Goal: Task Accomplishment & Management: Use online tool/utility

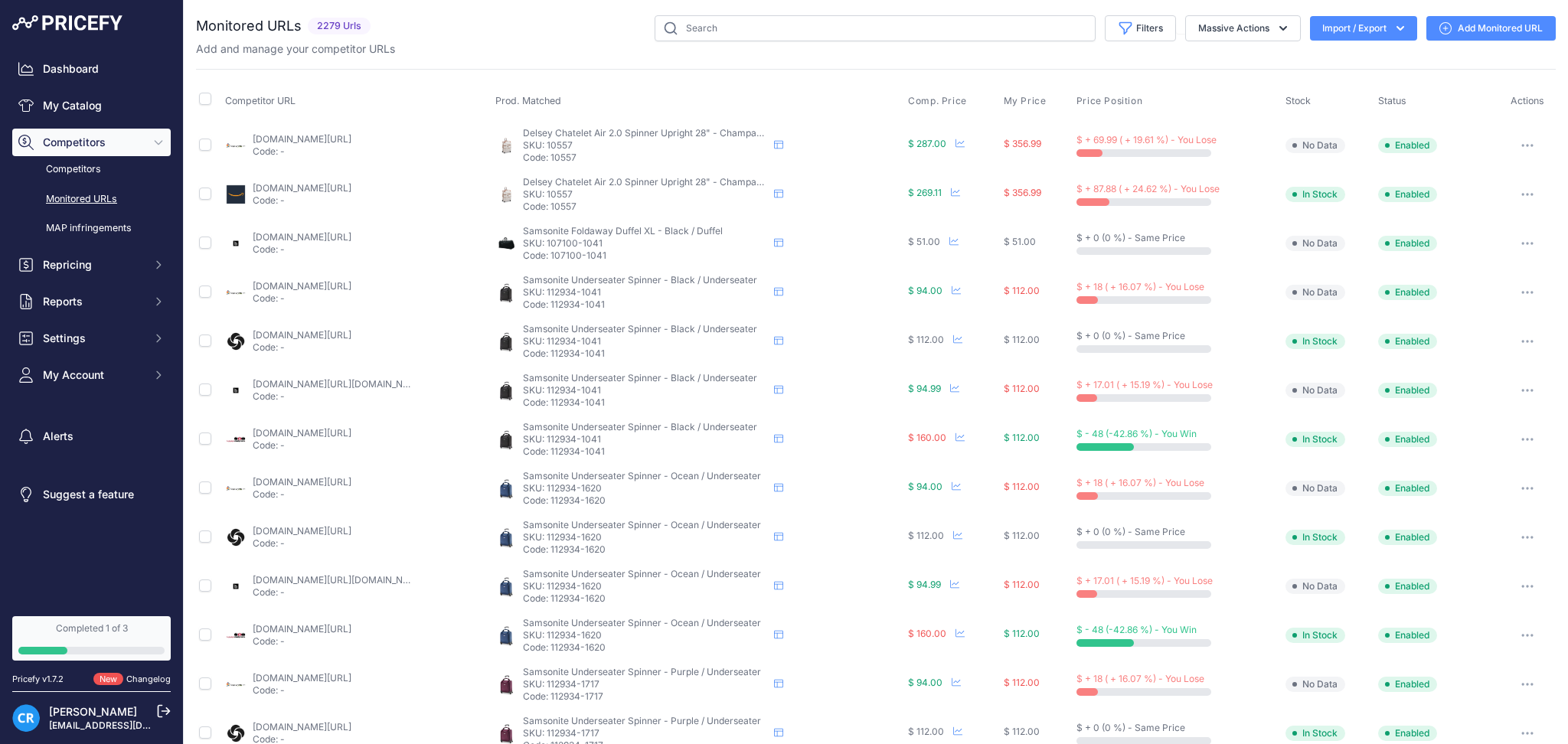
click at [1349, 22] on button "Import / Export" at bounding box center [1364, 28] width 107 height 25
click at [1328, 95] on div "Export" at bounding box center [1361, 88] width 123 height 27
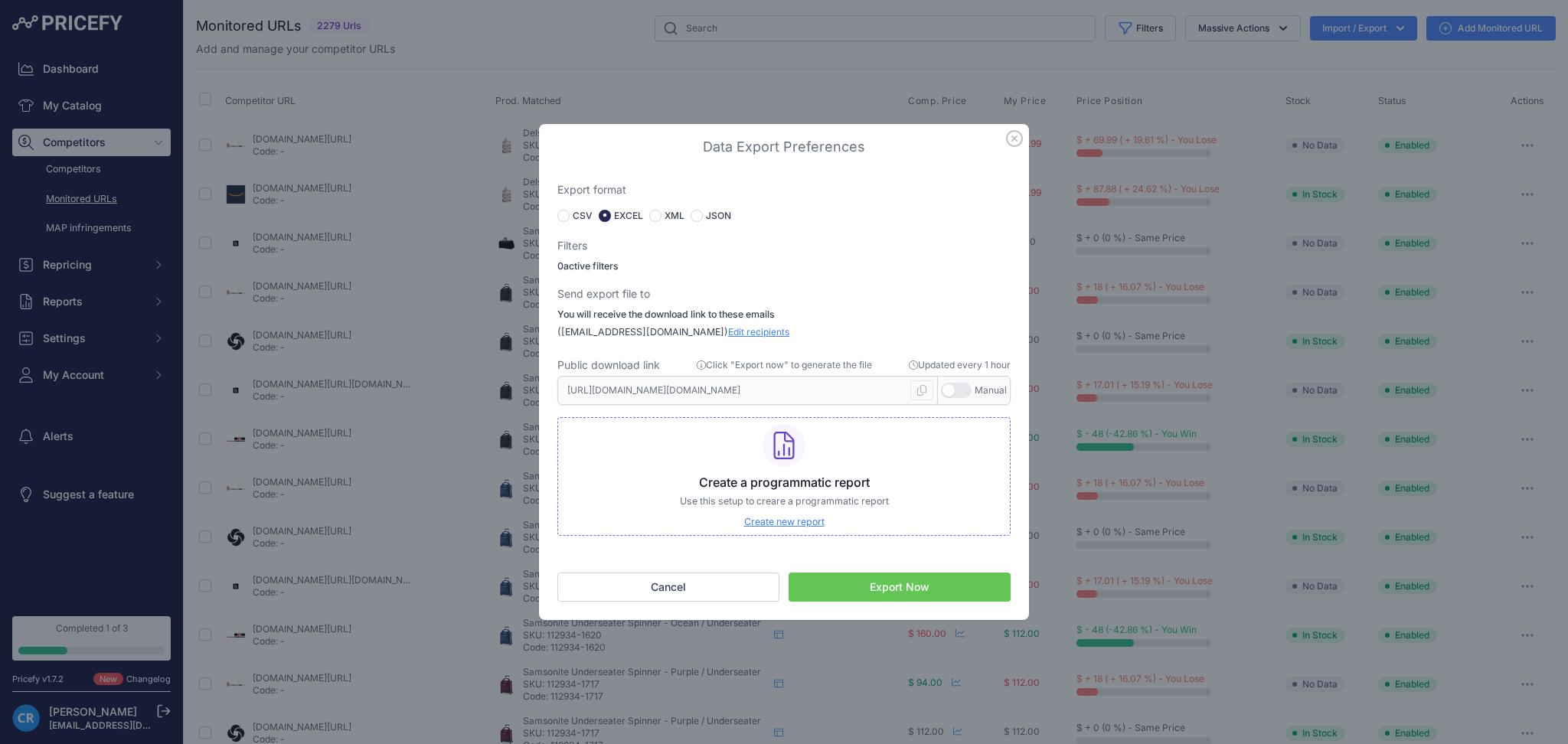
click at [838, 592] on button "Export Now" at bounding box center [899, 587] width 222 height 29
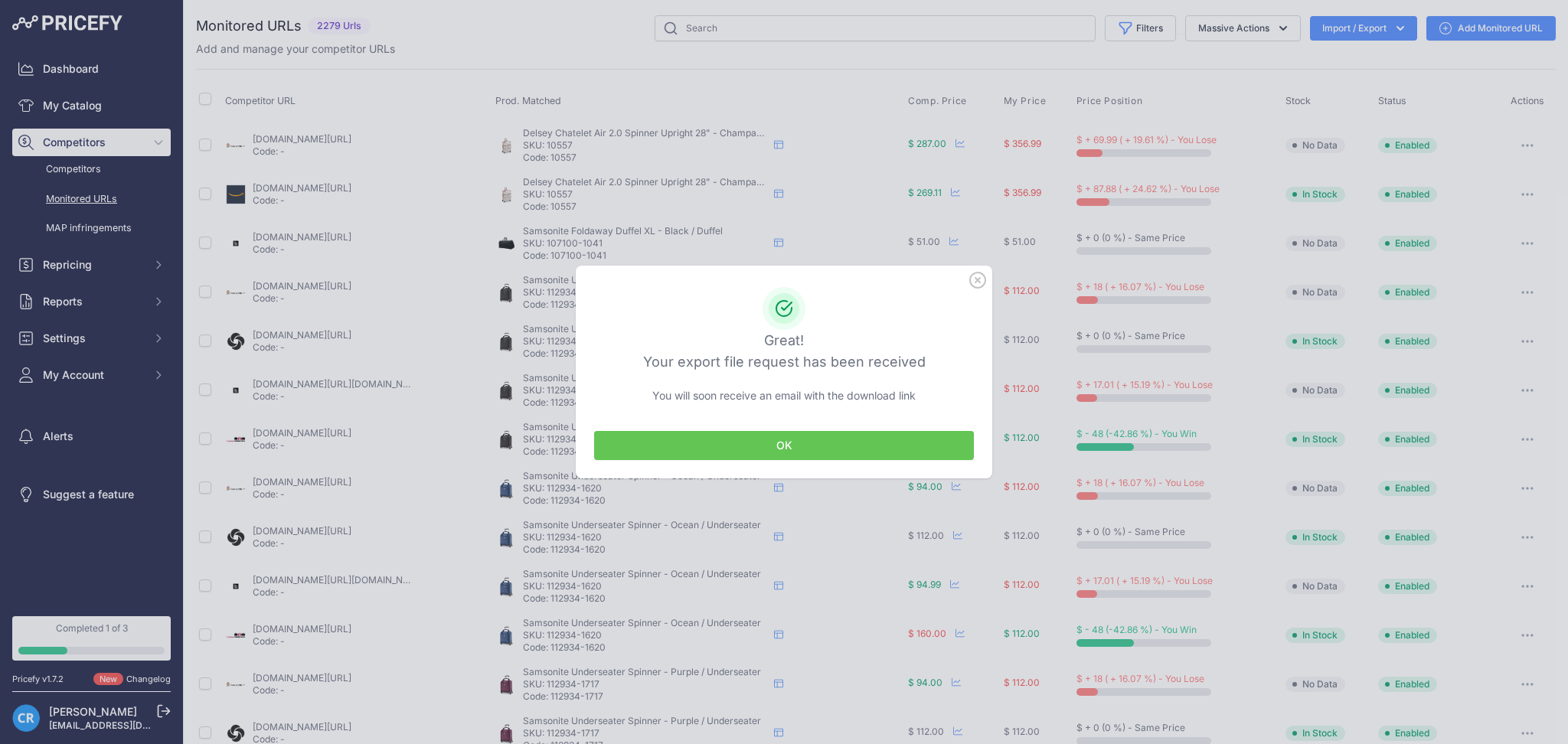
click at [830, 436] on button "OK" at bounding box center [784, 445] width 380 height 29
